Goal: Task Accomplishment & Management: Use online tool/utility

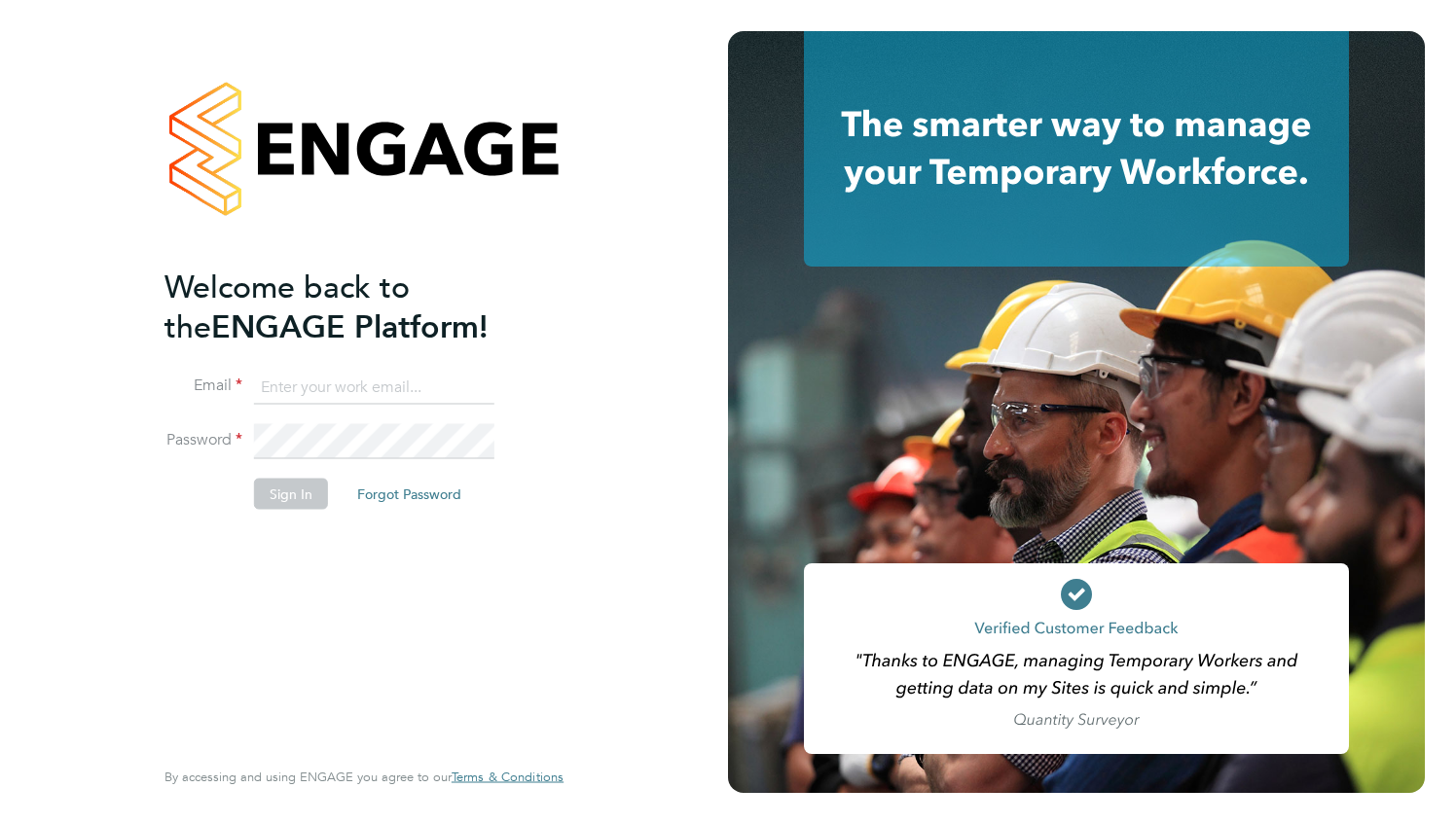
type input "john.ridley@gallifordtry.co.uk"
click at [286, 498] on button "Sign In" at bounding box center [291, 493] width 74 height 31
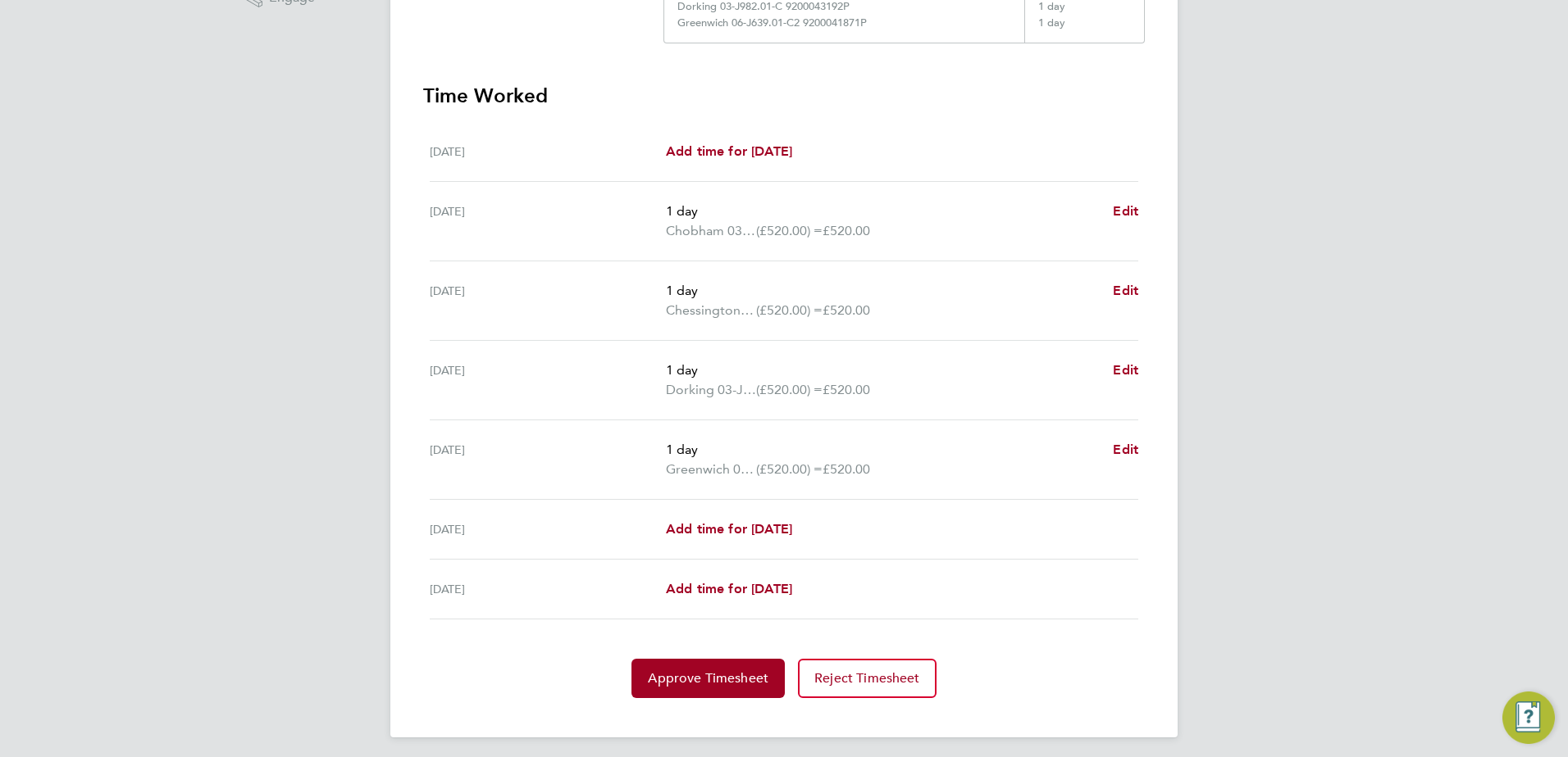
scroll to position [456, 0]
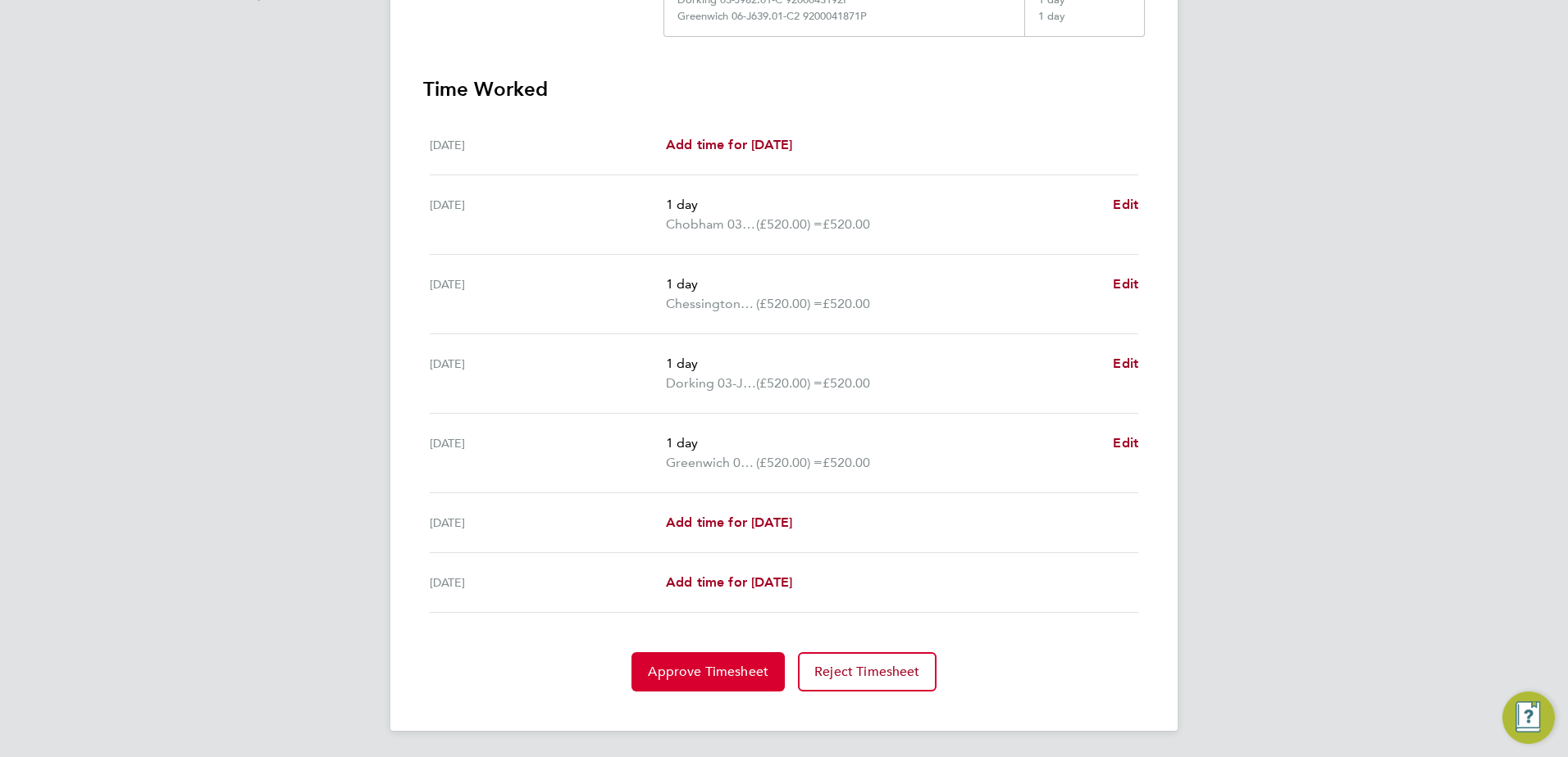
click at [736, 625] on button "Approve Timesheet" at bounding box center [707, 672] width 153 height 39
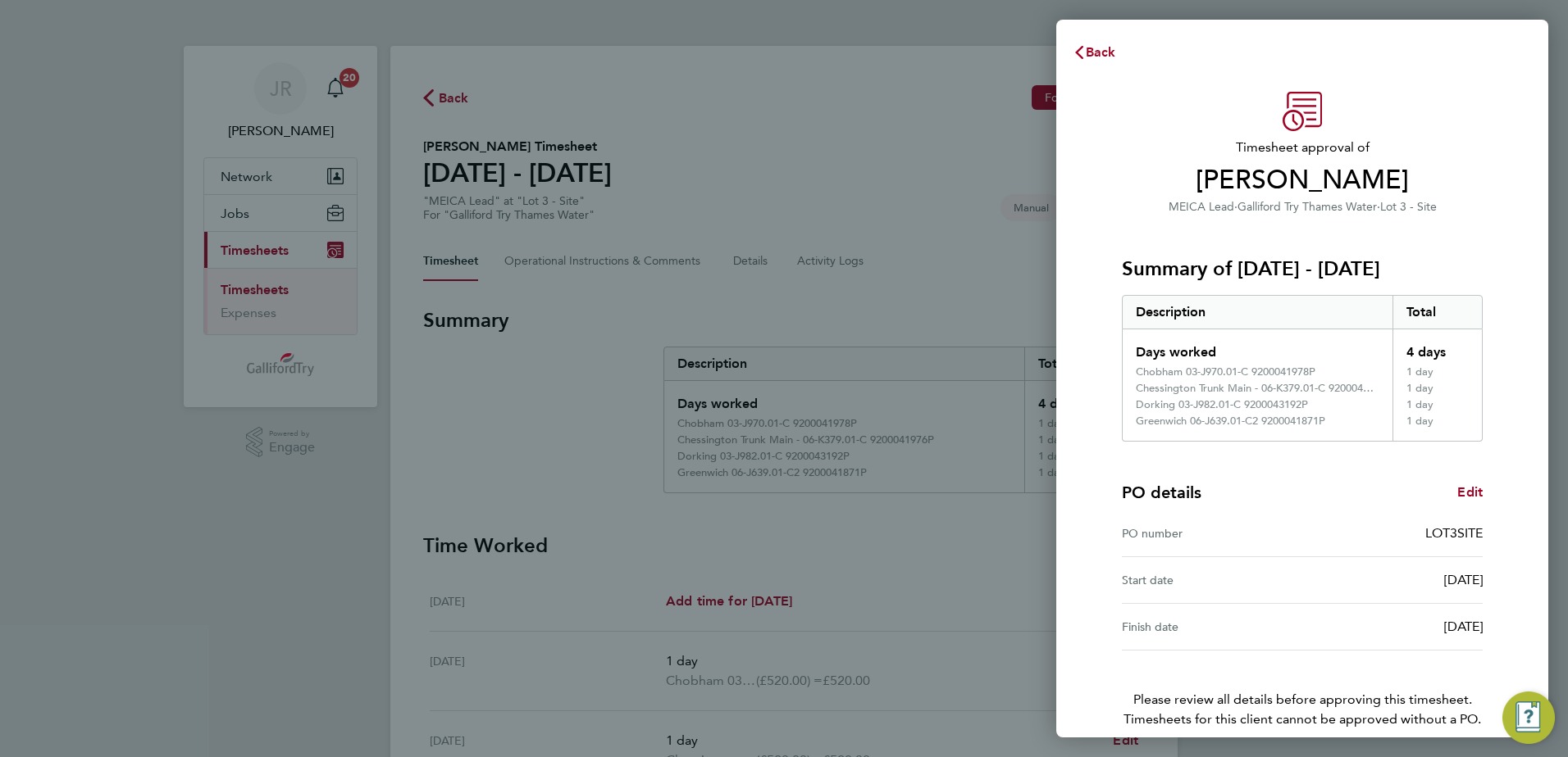
scroll to position [77, 0]
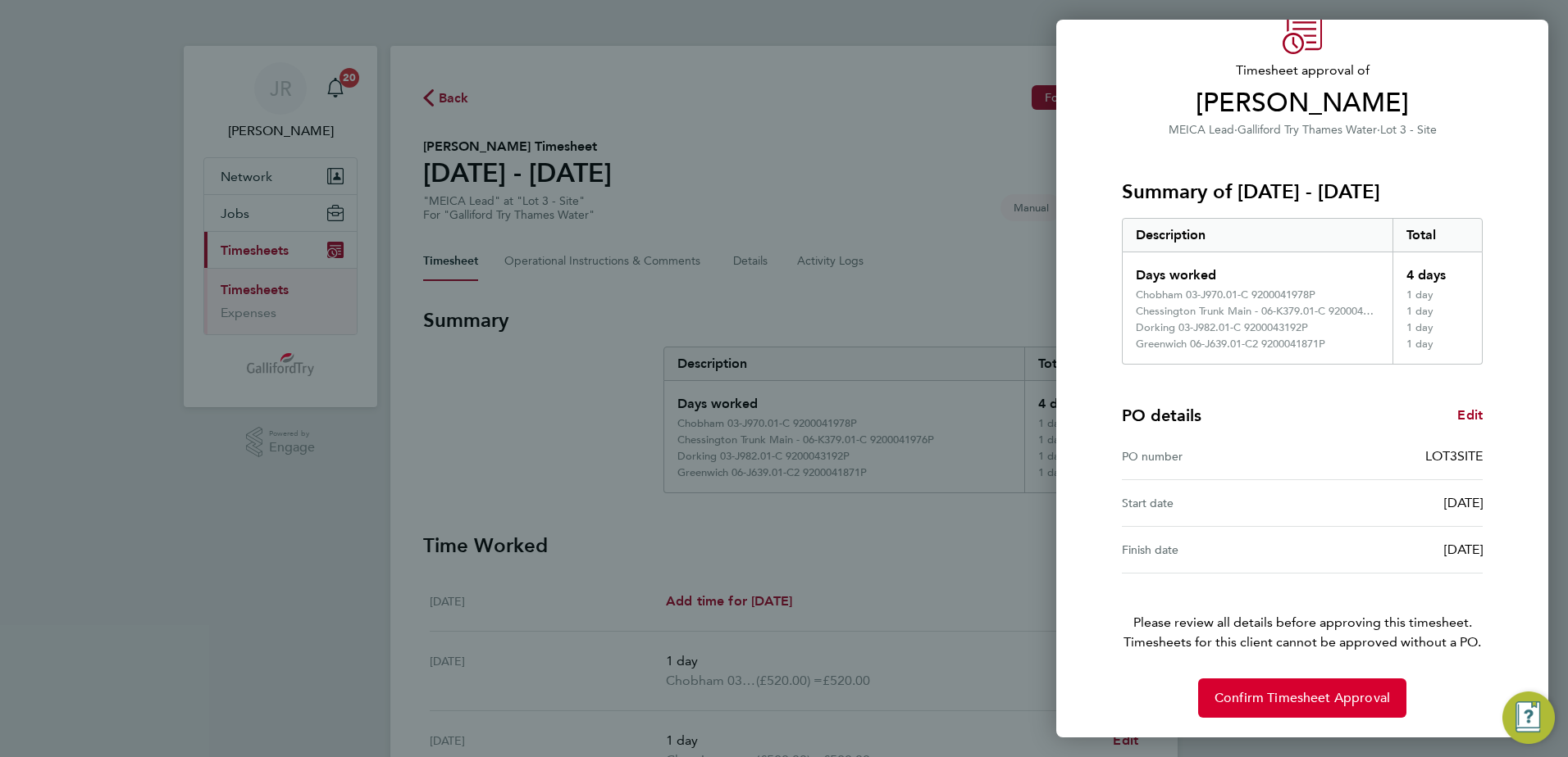
click at [1114, 625] on button "Confirm Timesheet Approval" at bounding box center [1301, 698] width 208 height 39
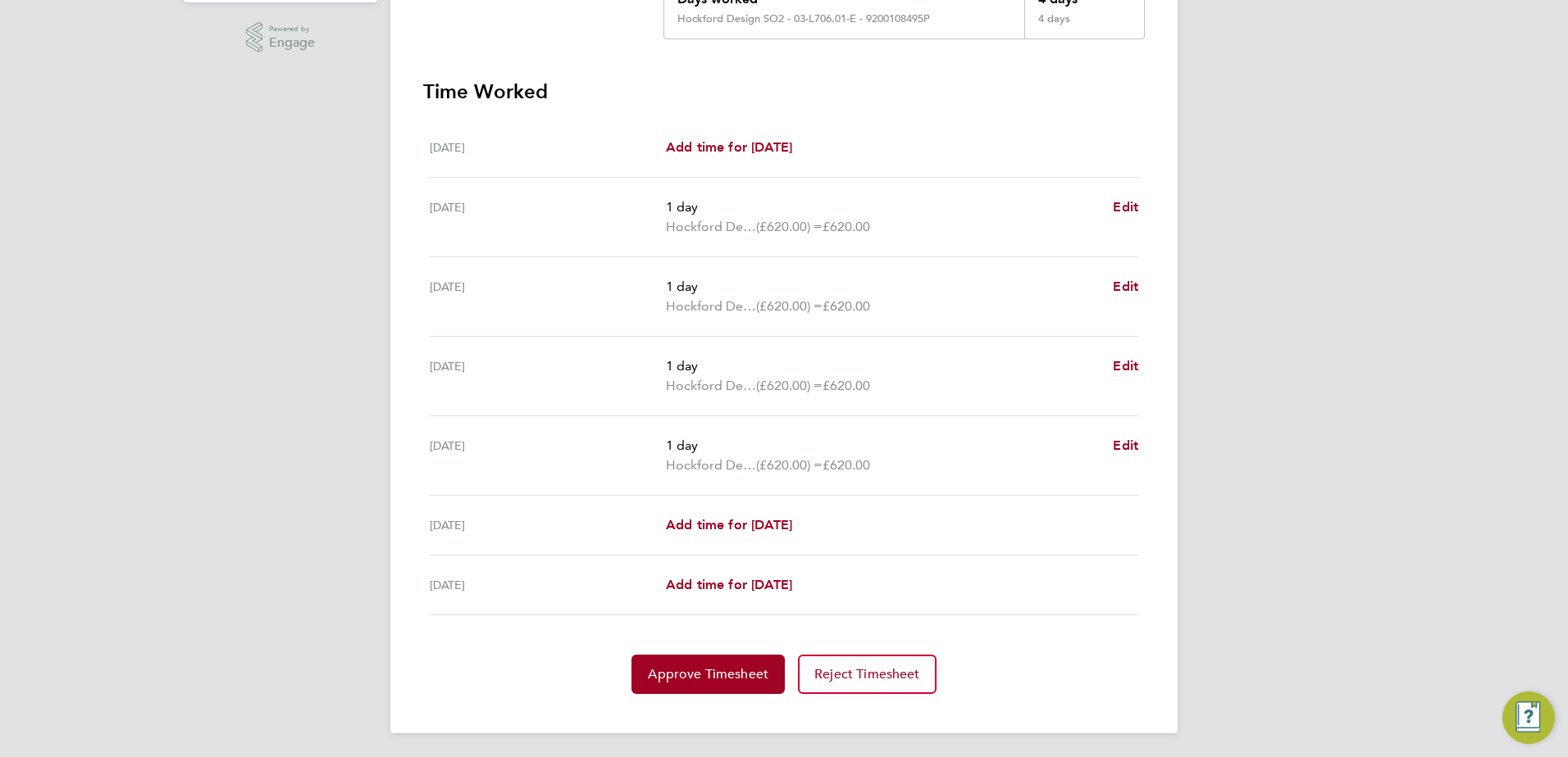
scroll to position [408, 0]
click at [715, 678] on span "Approve Timesheet" at bounding box center [708, 673] width 120 height 17
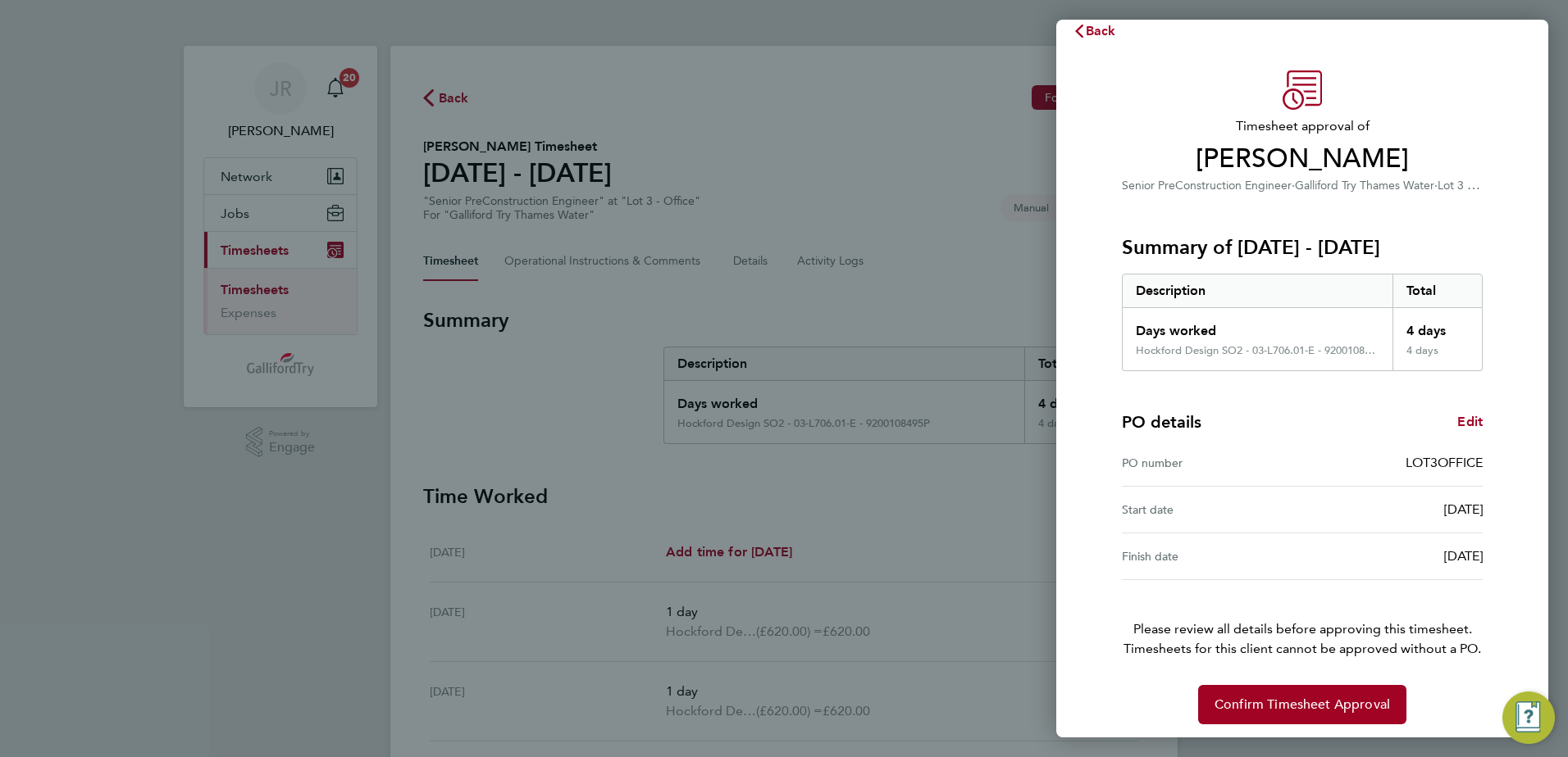
scroll to position [28, 0]
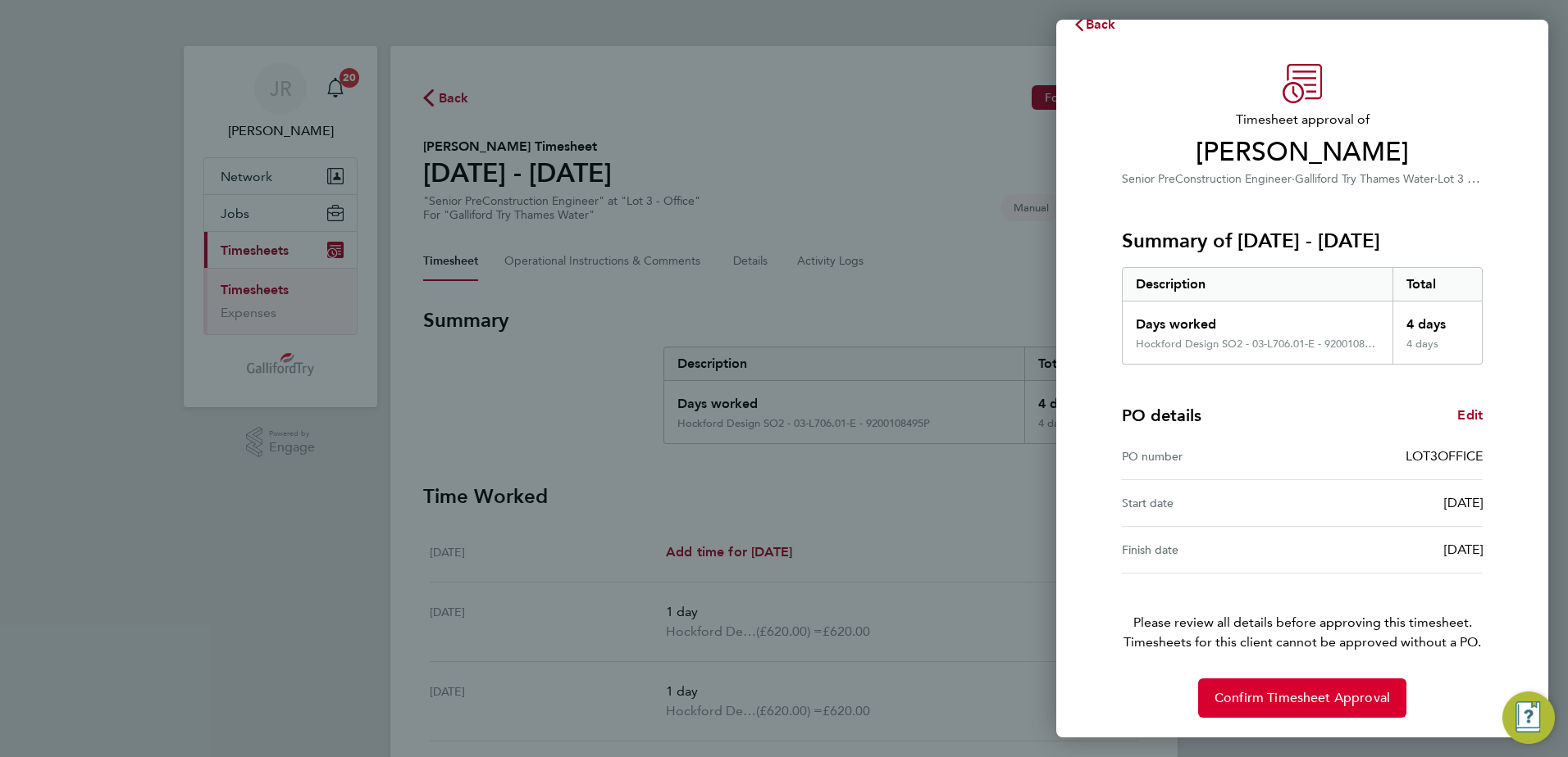
click at [1309, 706] on span "Confirm Timesheet Approval" at bounding box center [1302, 699] width 176 height 17
